Goal: Task Accomplishment & Management: Use online tool/utility

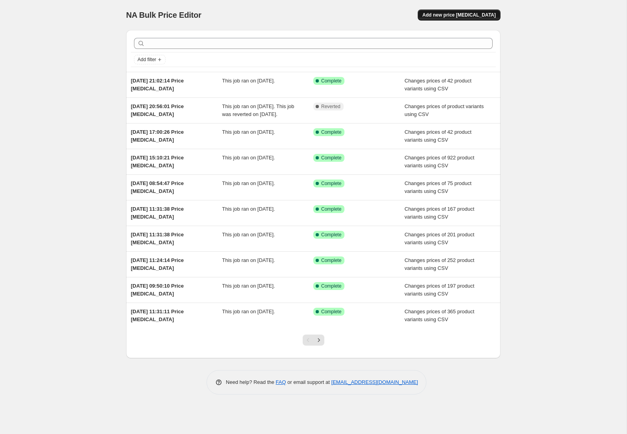
click at [455, 15] on span "Add new price change job" at bounding box center [459, 15] width 73 height 6
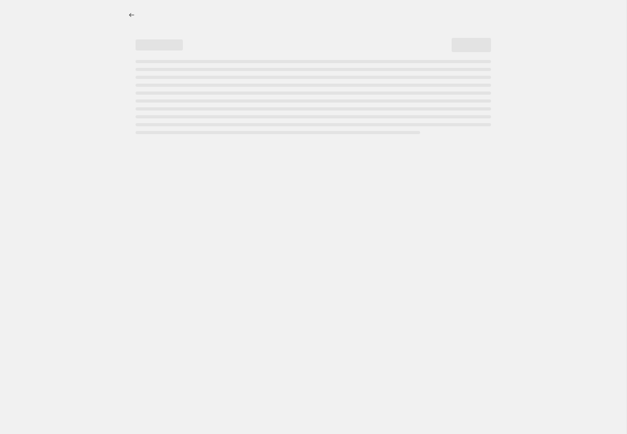
select select "percentage"
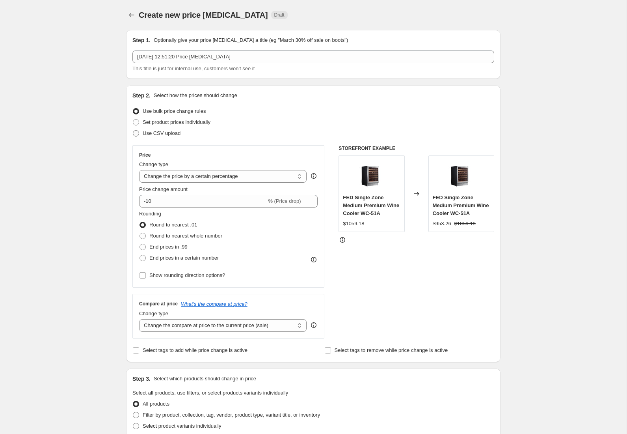
click at [137, 134] on span at bounding box center [136, 133] width 6 height 6
click at [133, 130] on input "Use CSV upload" at bounding box center [133, 130] width 0 height 0
radio input "true"
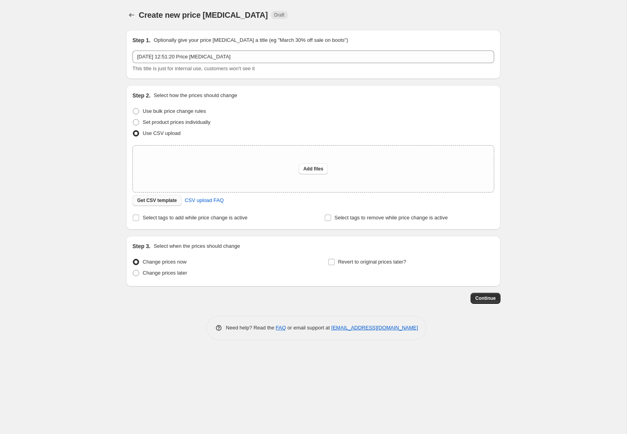
click at [161, 199] on span "Get CSV template" at bounding box center [157, 200] width 40 height 6
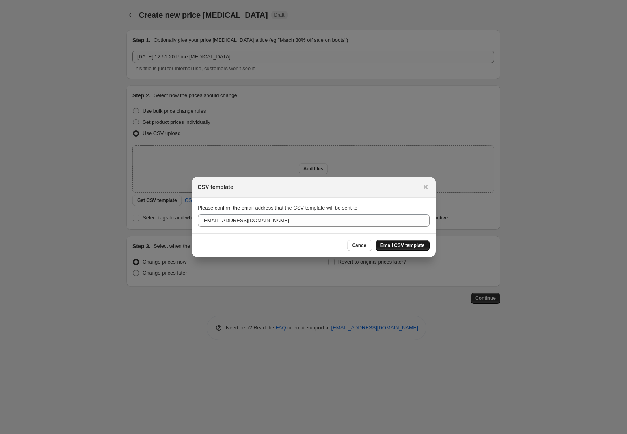
click at [398, 245] on span "Email CSV template" at bounding box center [402, 245] width 45 height 6
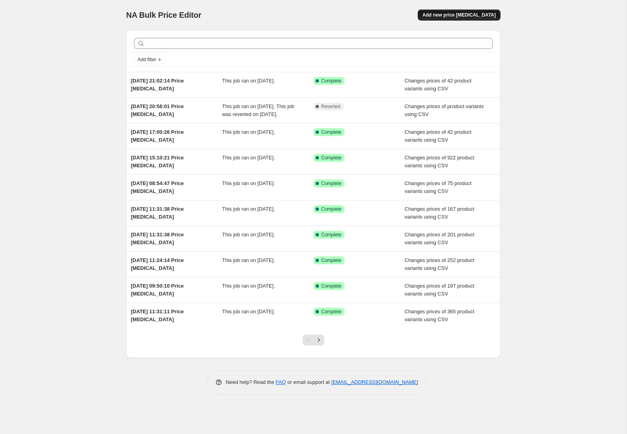
click at [479, 18] on span "Add new price [MEDICAL_DATA]" at bounding box center [459, 15] width 73 height 6
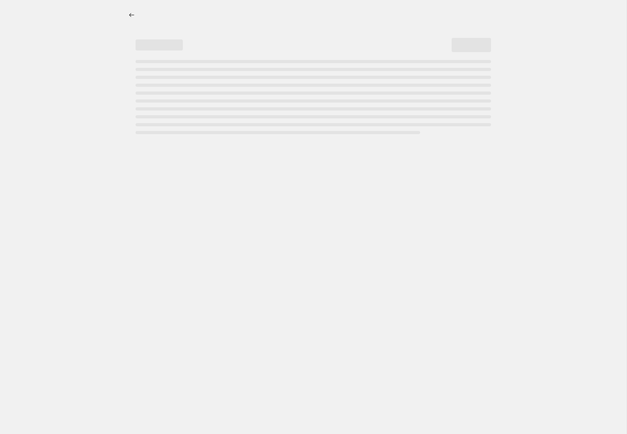
select select "percentage"
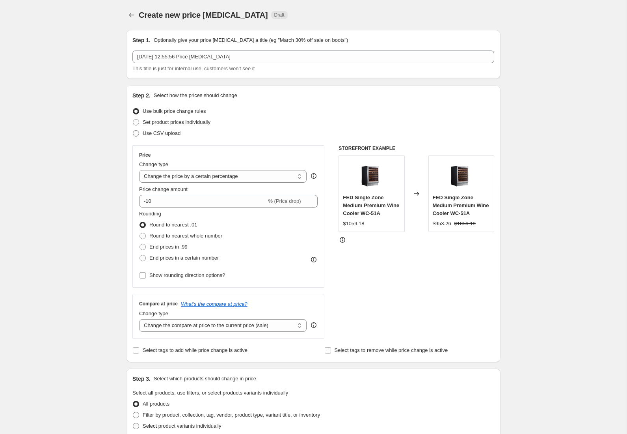
click at [145, 133] on span "Use CSV upload" at bounding box center [162, 133] width 38 height 6
click at [133, 130] on input "Use CSV upload" at bounding box center [133, 130] width 0 height 0
radio input "true"
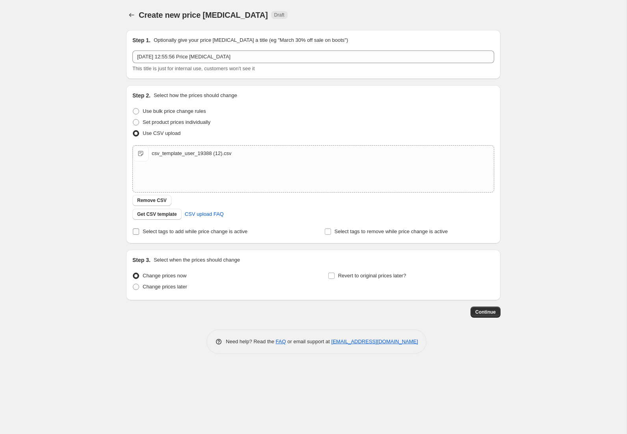
click at [136, 232] on input "Select tags to add while price change is active" at bounding box center [136, 231] width 6 height 6
checkbox input "true"
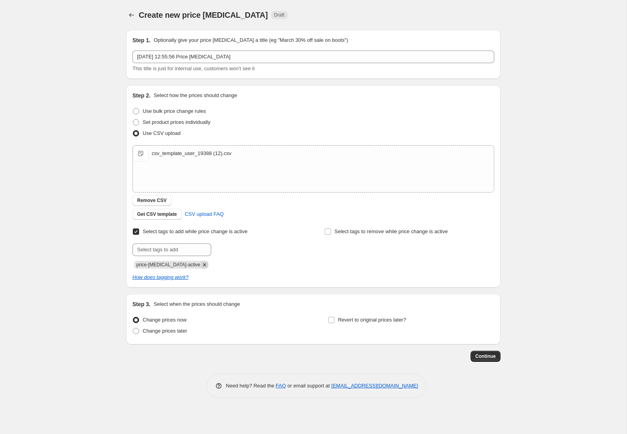
click at [201, 266] on icon "Remove price-change-job-active" at bounding box center [204, 264] width 7 height 7
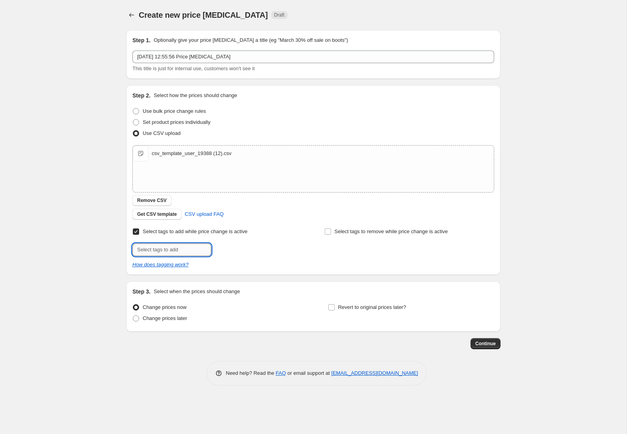
click at [157, 253] on input "text" at bounding box center [171, 249] width 79 height 13
type input "FED_60%"
click at [251, 252] on button "Add FED_60%" at bounding box center [233, 248] width 41 height 11
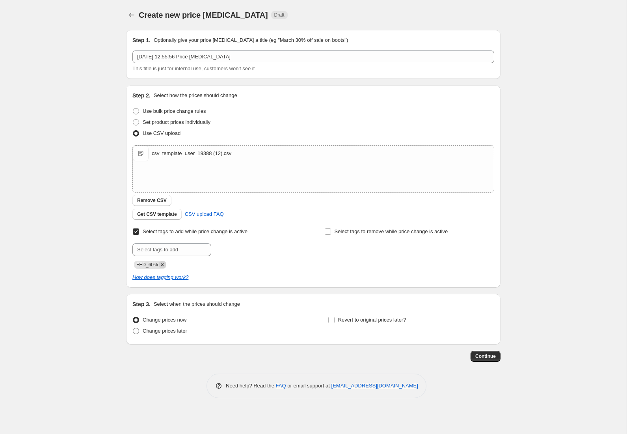
click at [163, 265] on icon "Remove FED_60%" at bounding box center [162, 264] width 7 height 7
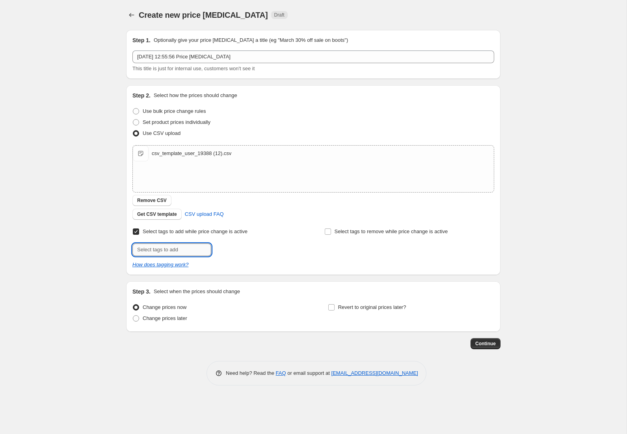
click at [159, 252] on input "text" at bounding box center [171, 249] width 79 height 13
type input "FED_60%_Clearance"
click at [233, 250] on span "FED_60%_Clea..." at bounding box center [248, 249] width 38 height 6
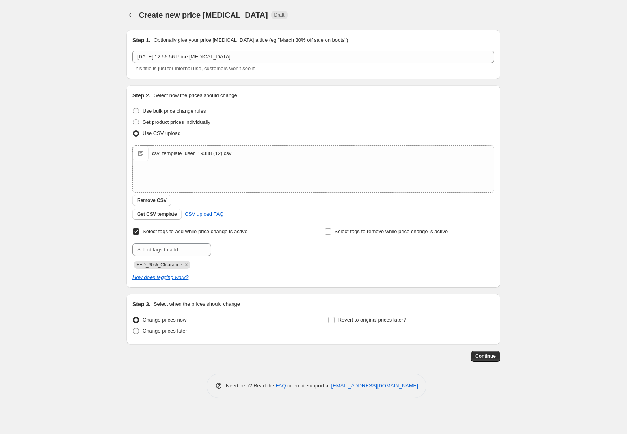
click at [302, 284] on div "Step 2. Select how the prices should change Use bulk price change rules Set pro…" at bounding box center [313, 186] width 375 height 202
click at [490, 359] on button "Continue" at bounding box center [486, 355] width 30 height 11
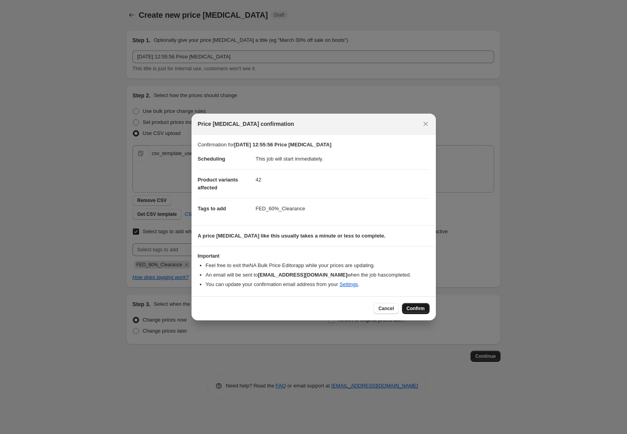
click at [421, 308] on span "Confirm" at bounding box center [416, 308] width 18 height 6
